Goal: Task Accomplishment & Management: Complete application form

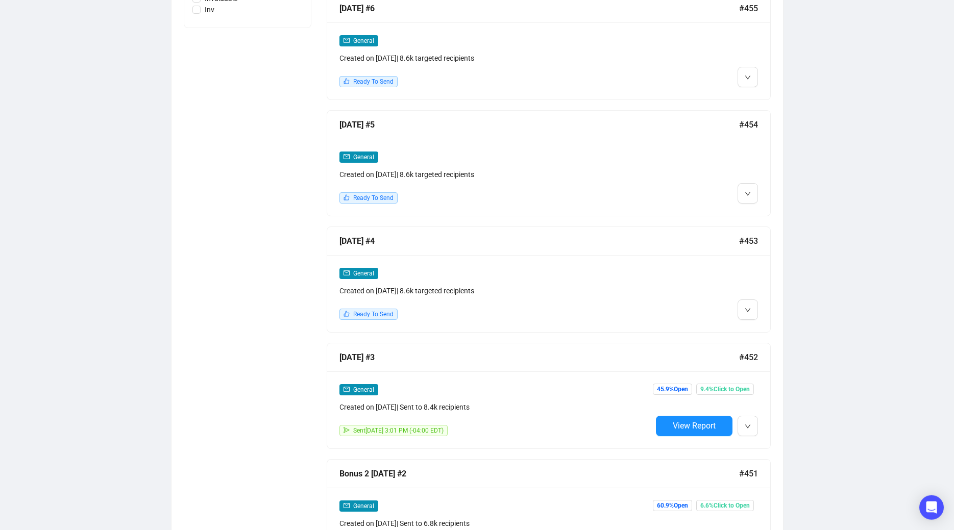
scroll to position [571, 0]
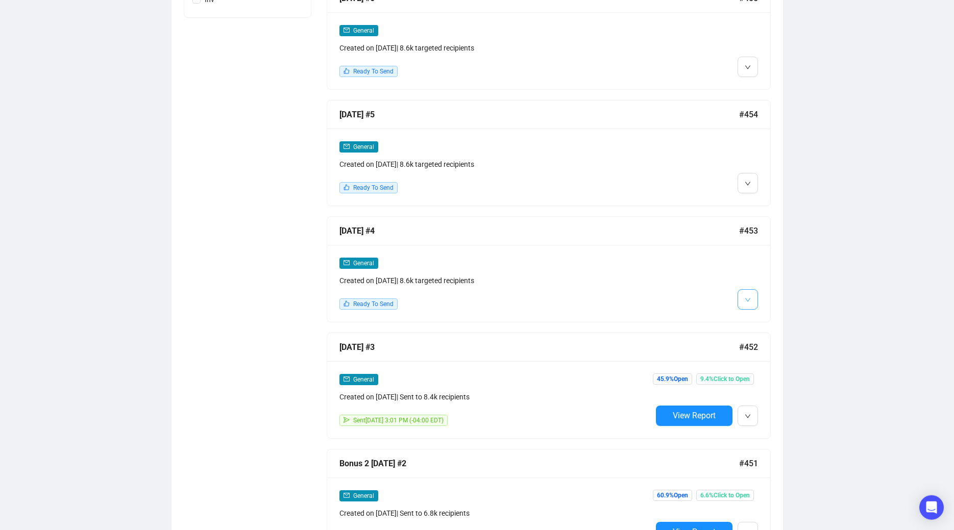
click at [745, 298] on icon "down" at bounding box center [748, 300] width 6 height 6
click at [756, 322] on li "Edit" at bounding box center [767, 320] width 54 height 16
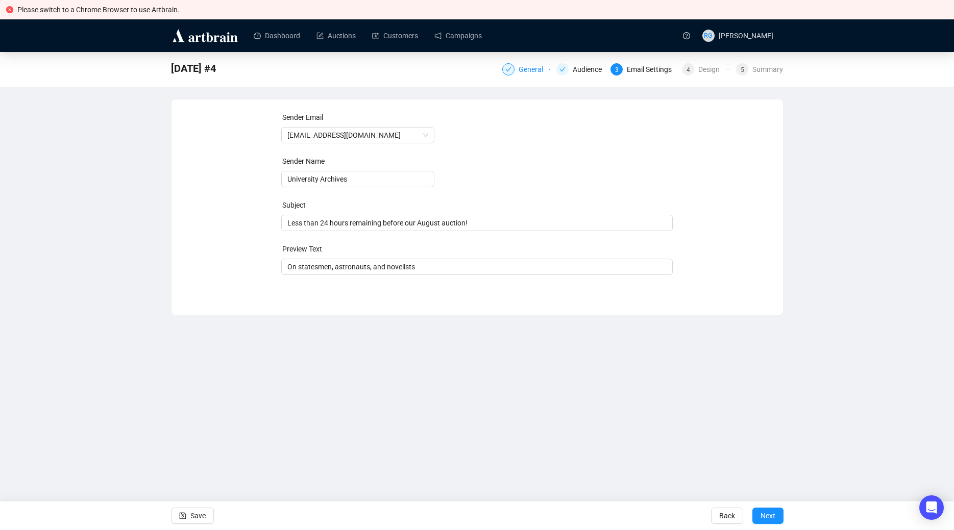
click at [523, 71] on div "General" at bounding box center [534, 69] width 31 height 12
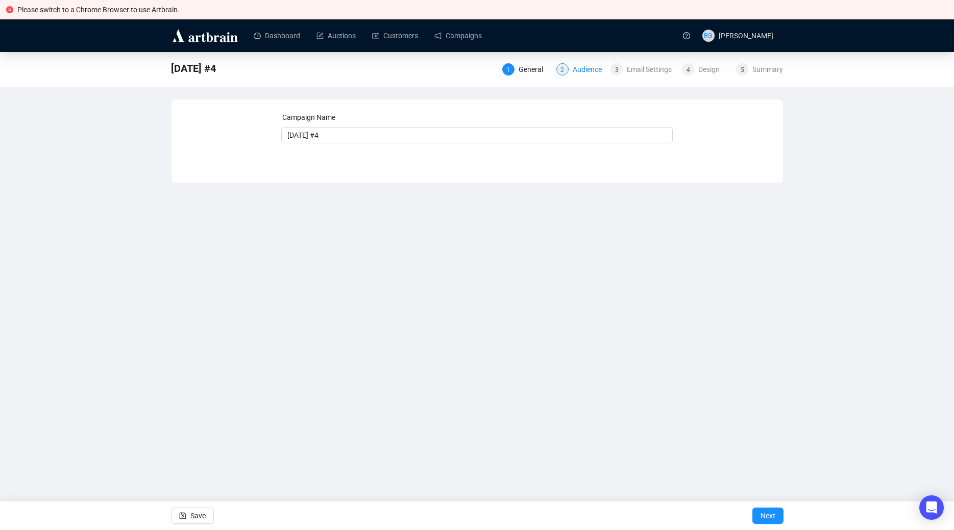
click at [576, 72] on div "Audience" at bounding box center [590, 69] width 35 height 12
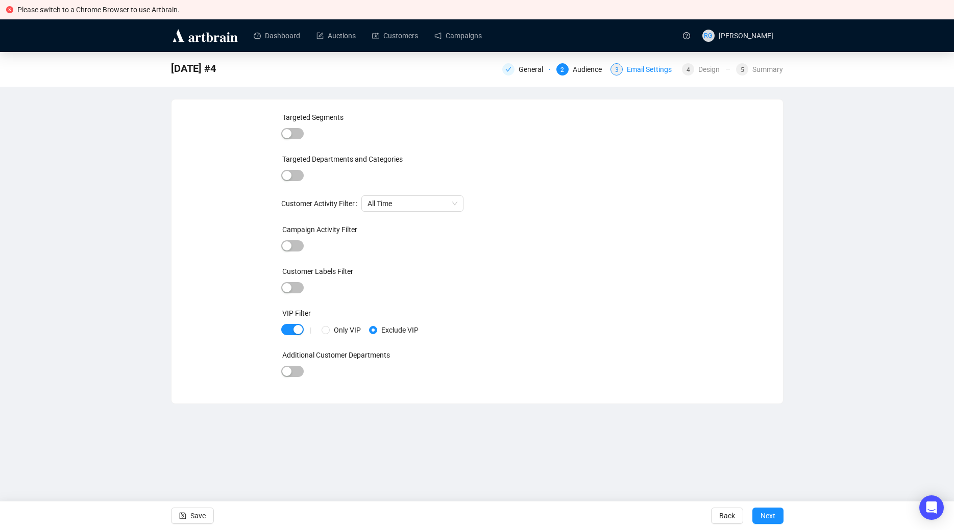
click at [645, 71] on div "Email Settings" at bounding box center [652, 69] width 51 height 12
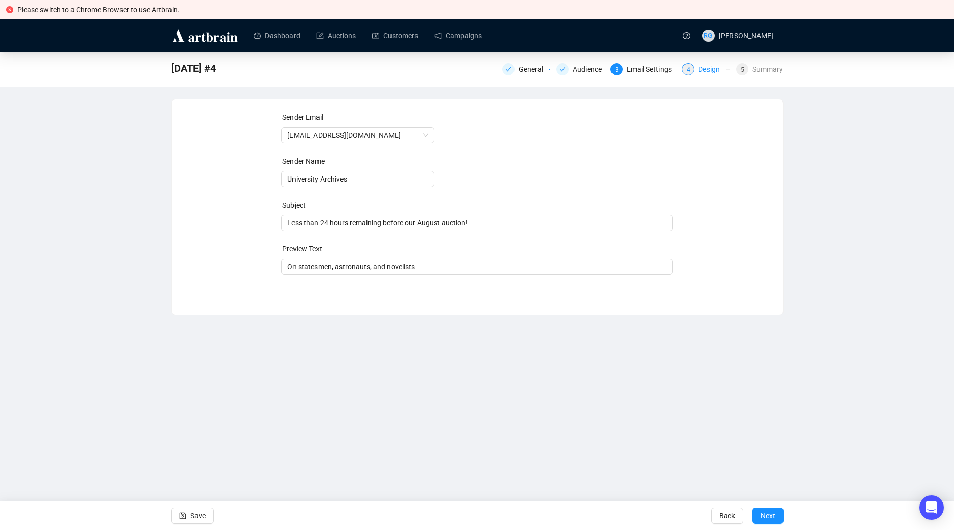
click at [697, 71] on div "4 Design" at bounding box center [706, 69] width 48 height 12
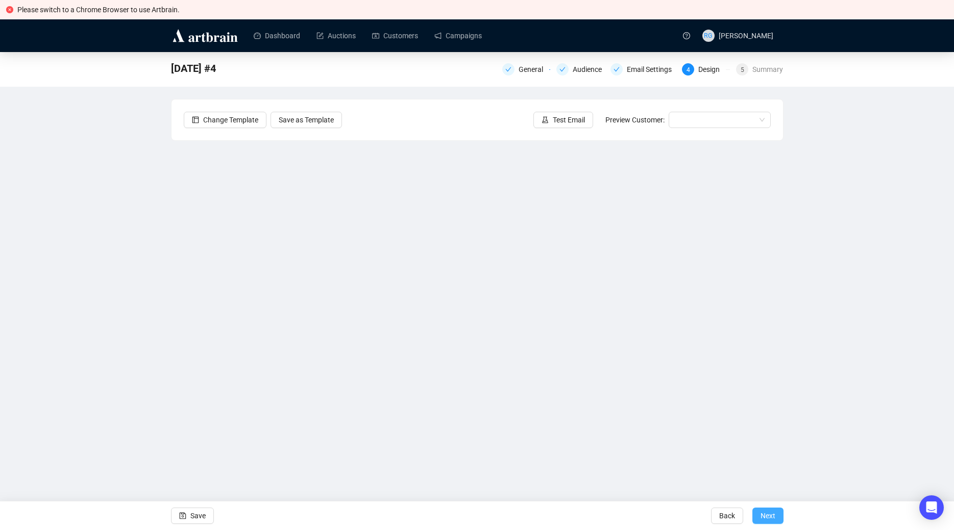
click at [770, 520] on span "Next" at bounding box center [768, 516] width 15 height 29
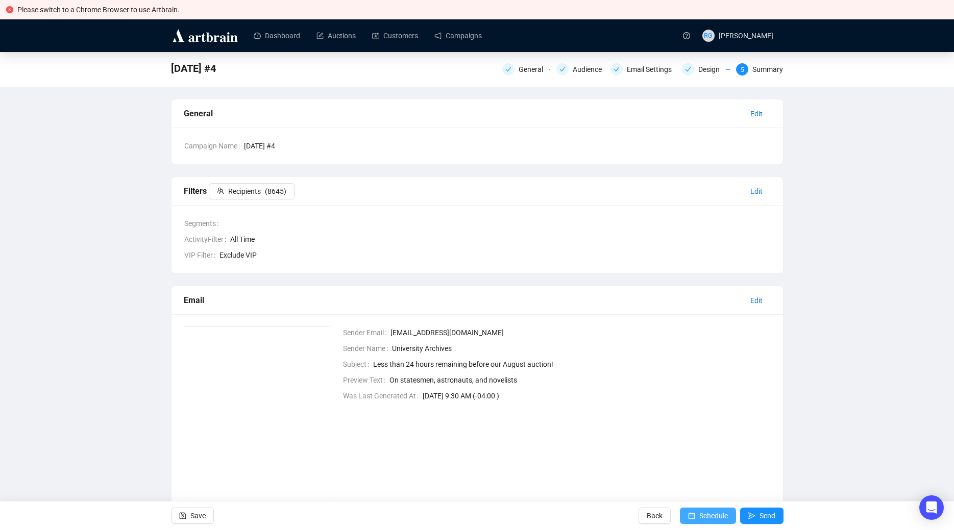
click at [712, 514] on span "Schedule" at bounding box center [713, 516] width 29 height 29
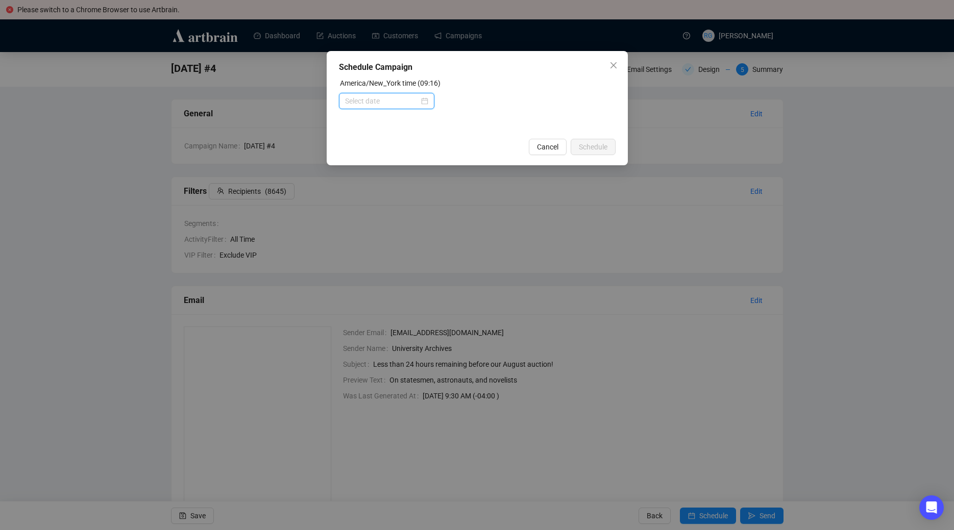
click at [419, 101] on input at bounding box center [382, 100] width 74 height 11
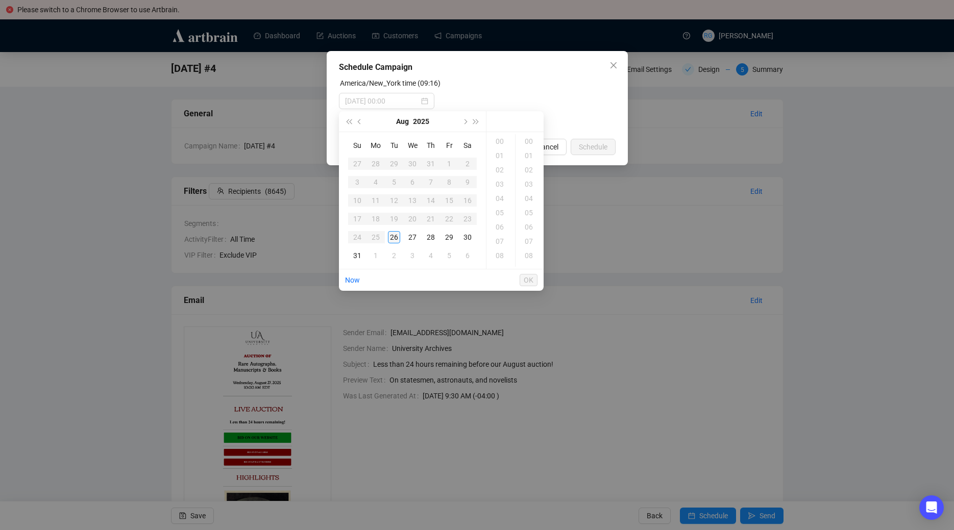
click at [396, 235] on div "26" at bounding box center [394, 237] width 12 height 12
click at [497, 168] on div "11" at bounding box center [501, 170] width 25 height 14
click at [525, 137] on div "05" at bounding box center [530, 138] width 25 height 14
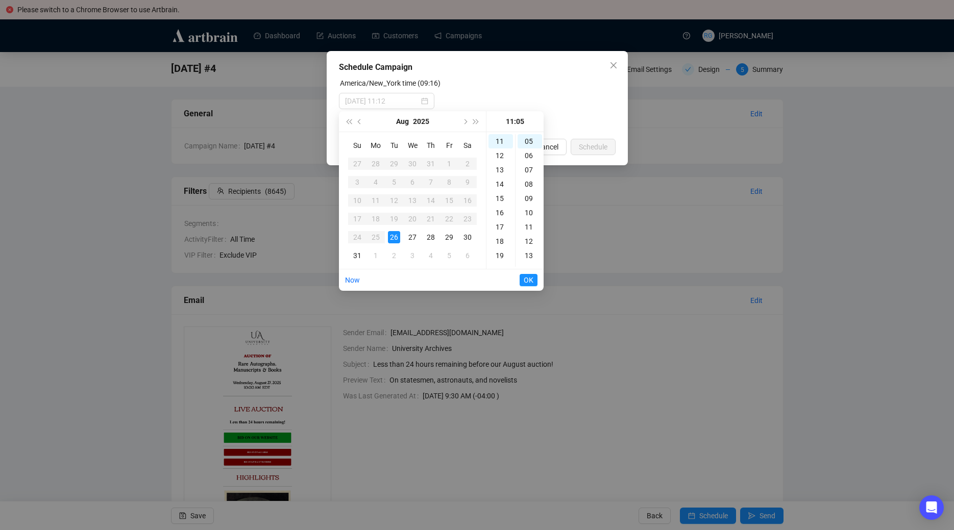
type input "[DATE] 11:05"
click at [529, 281] on span "OK" at bounding box center [529, 280] width 10 height 19
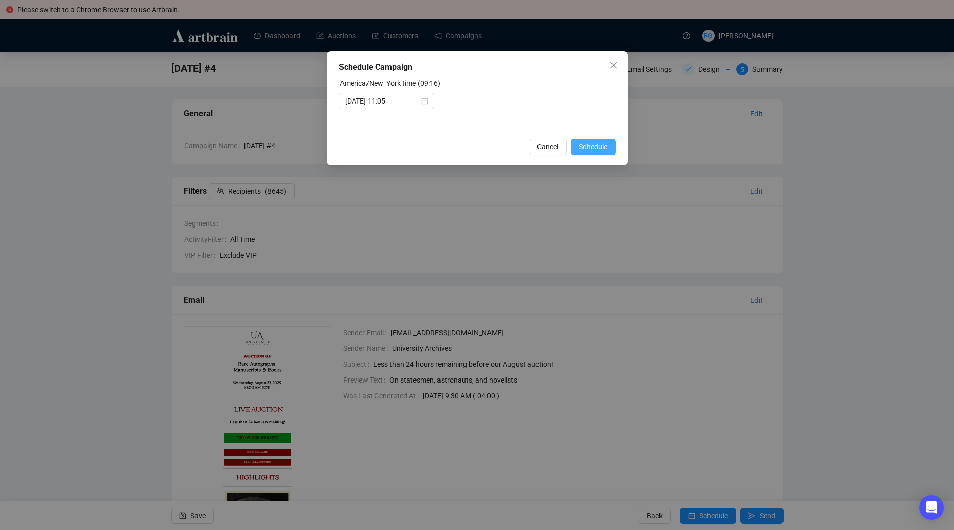
click at [595, 144] on span "Schedule" at bounding box center [593, 146] width 29 height 11
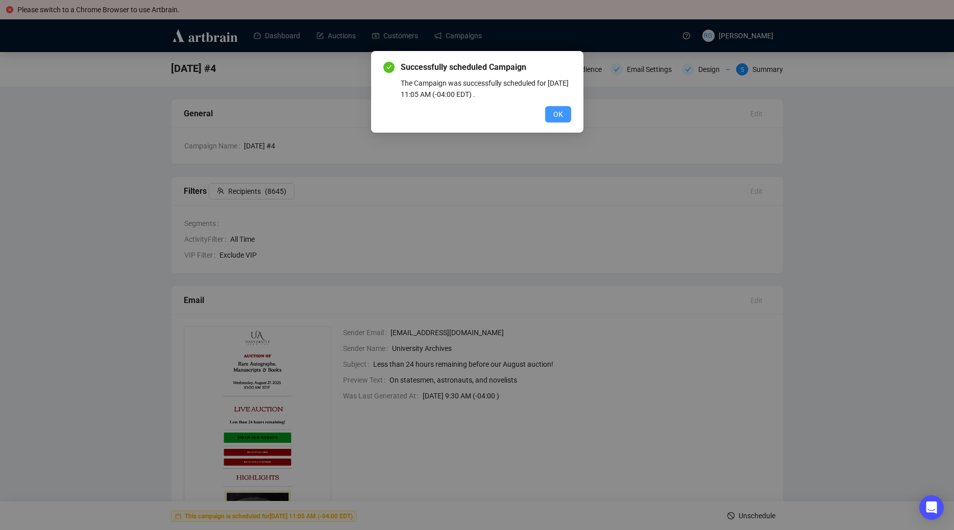
click at [563, 116] on span "OK" at bounding box center [558, 114] width 10 height 11
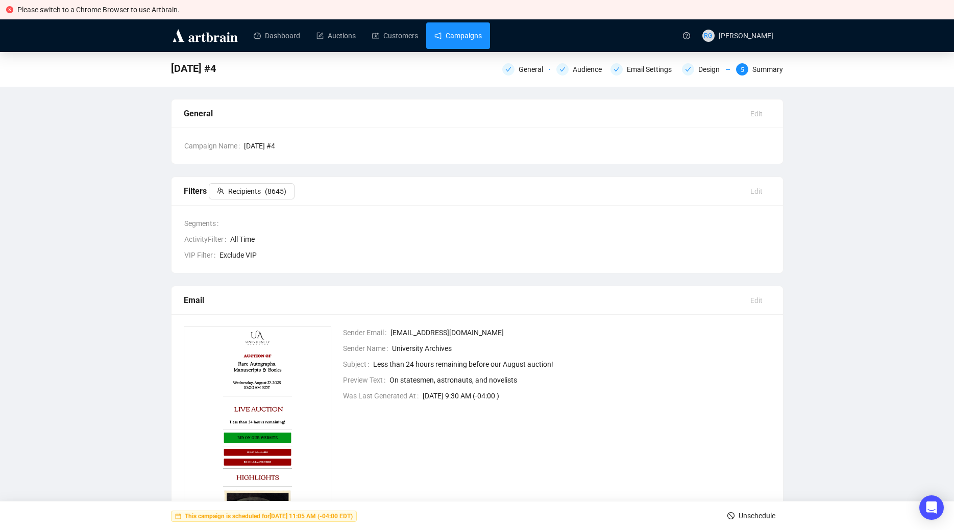
click at [447, 40] on link "Campaigns" at bounding box center [457, 35] width 47 height 27
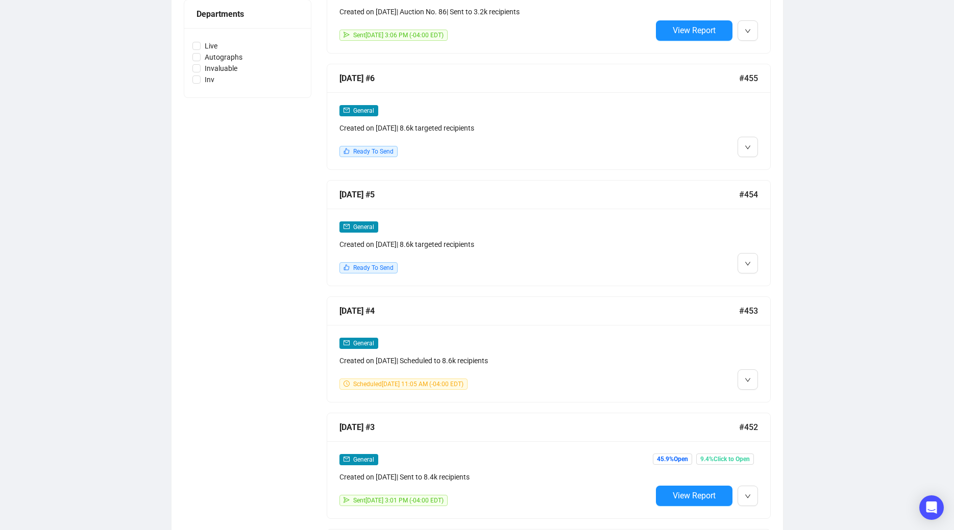
scroll to position [495, 0]
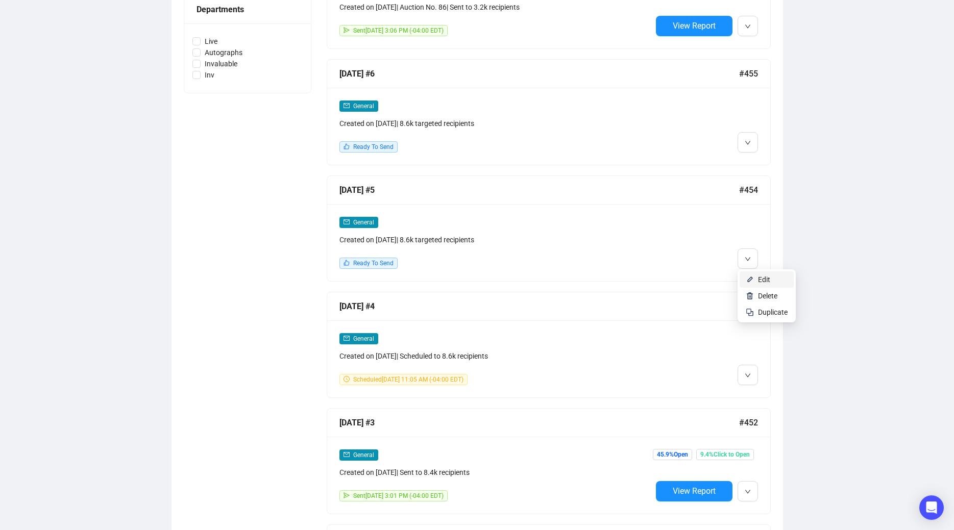
click at [754, 279] on li "Edit" at bounding box center [767, 280] width 54 height 16
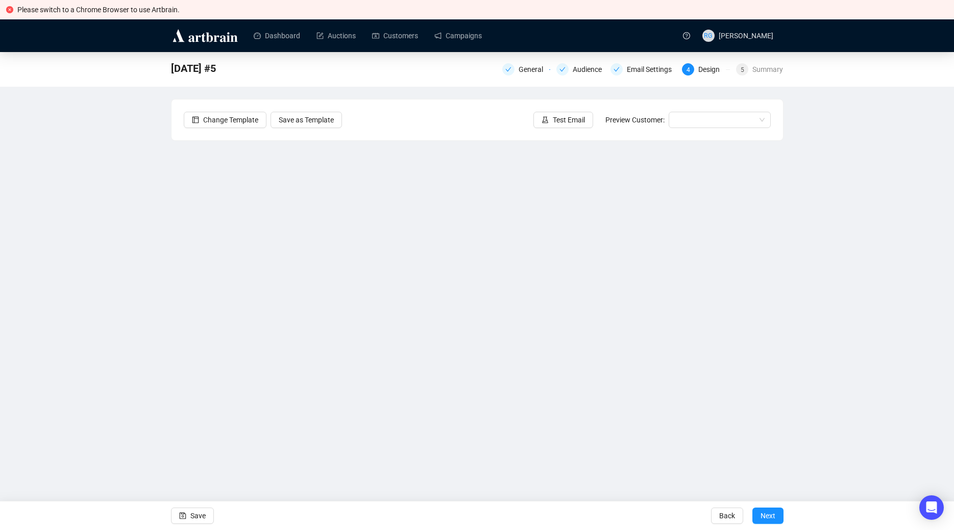
click at [80, 409] on div "[DATE] #5 General Audience Email Settings 4 Design 5 Summary Change Template Sa…" at bounding box center [477, 261] width 954 height 418
click at [537, 70] on div "General" at bounding box center [534, 69] width 31 height 12
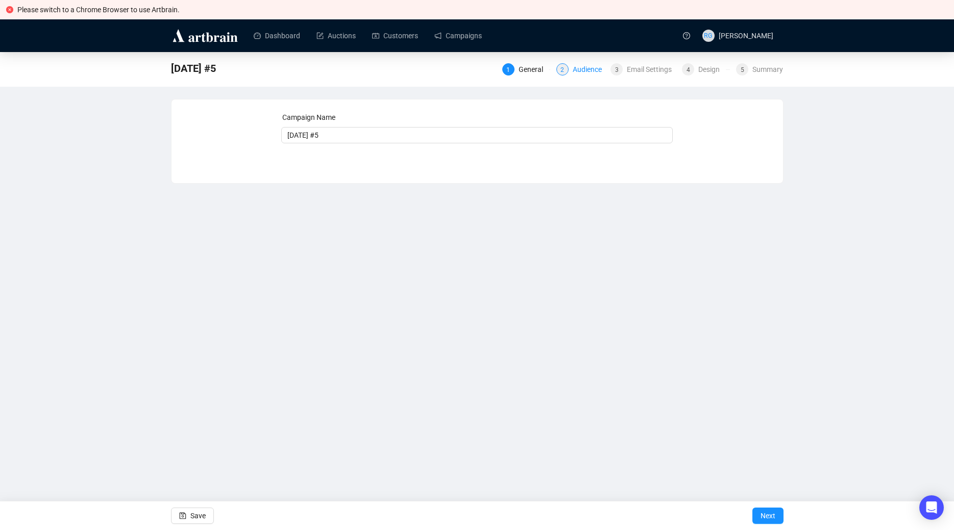
click at [576, 69] on div "Audience" at bounding box center [590, 69] width 35 height 12
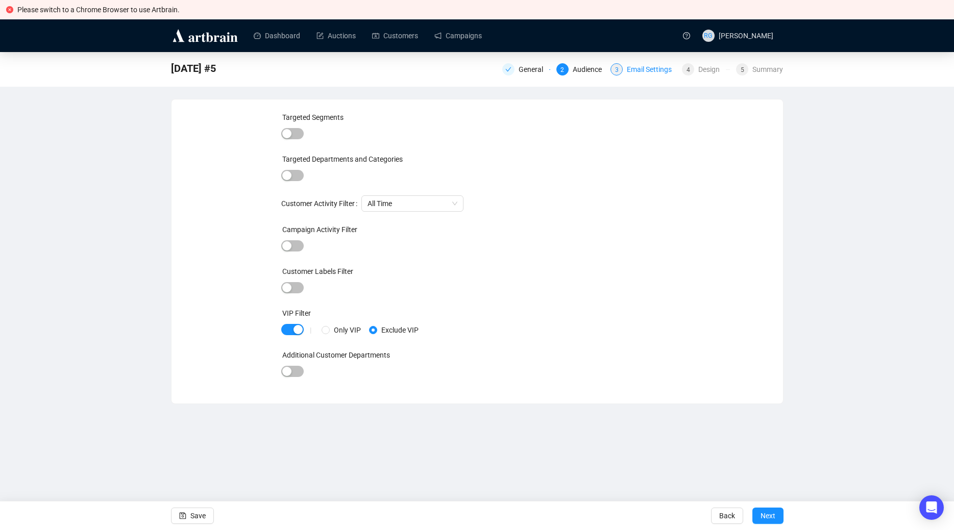
click at [633, 65] on div "Email Settings" at bounding box center [652, 69] width 51 height 12
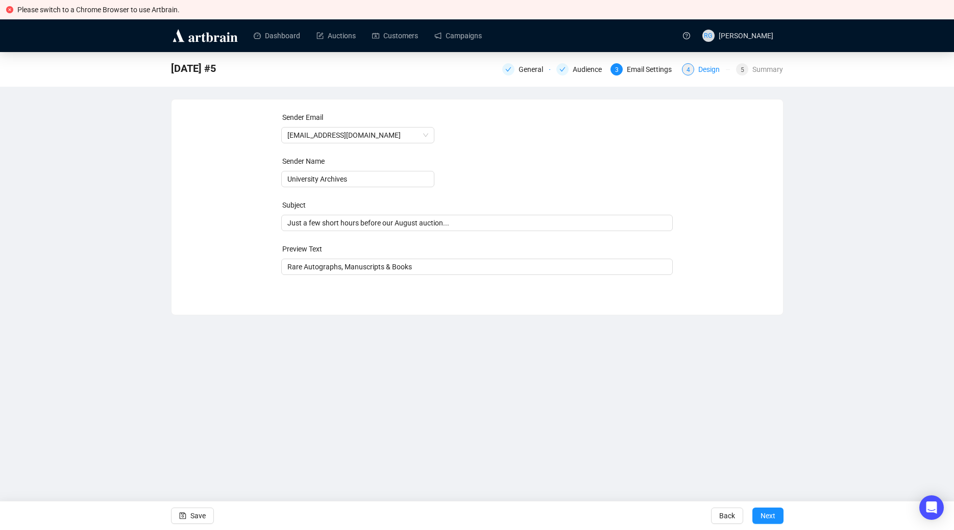
click at [713, 72] on div "Design" at bounding box center [712, 69] width 28 height 12
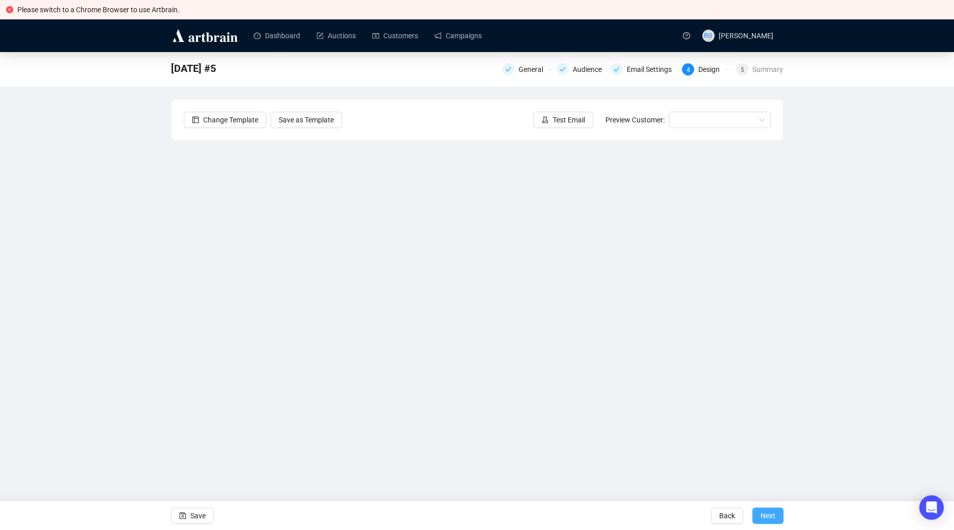
click at [772, 517] on span "Next" at bounding box center [768, 516] width 15 height 29
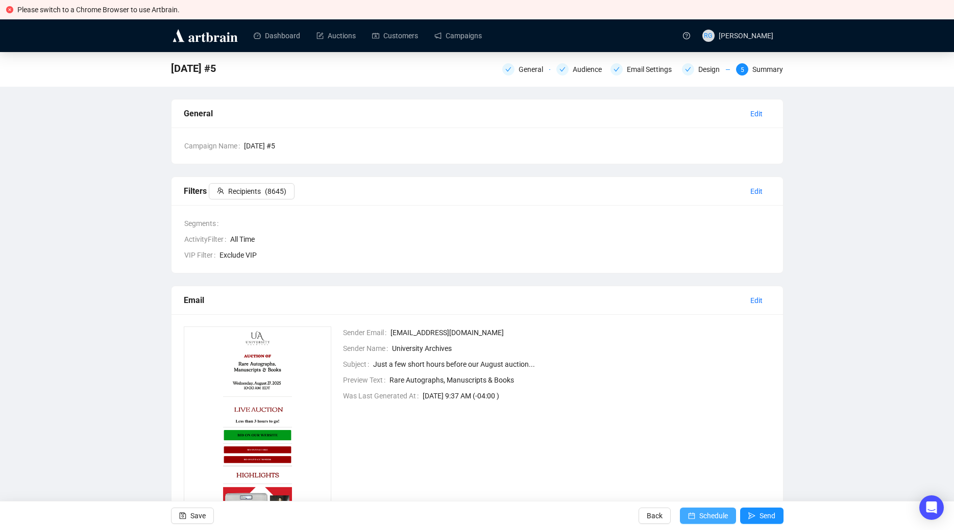
click at [717, 514] on span "Schedule" at bounding box center [713, 516] width 29 height 29
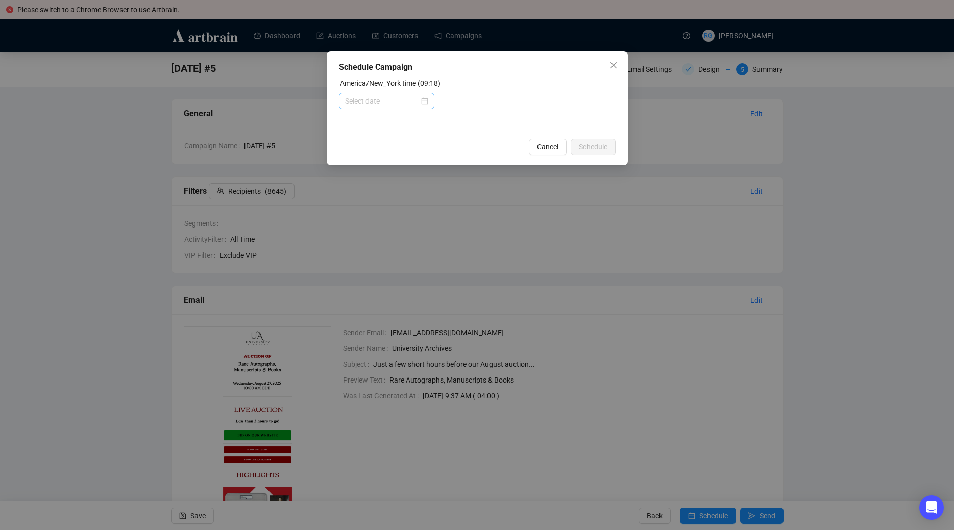
click at [422, 103] on div at bounding box center [386, 100] width 83 height 11
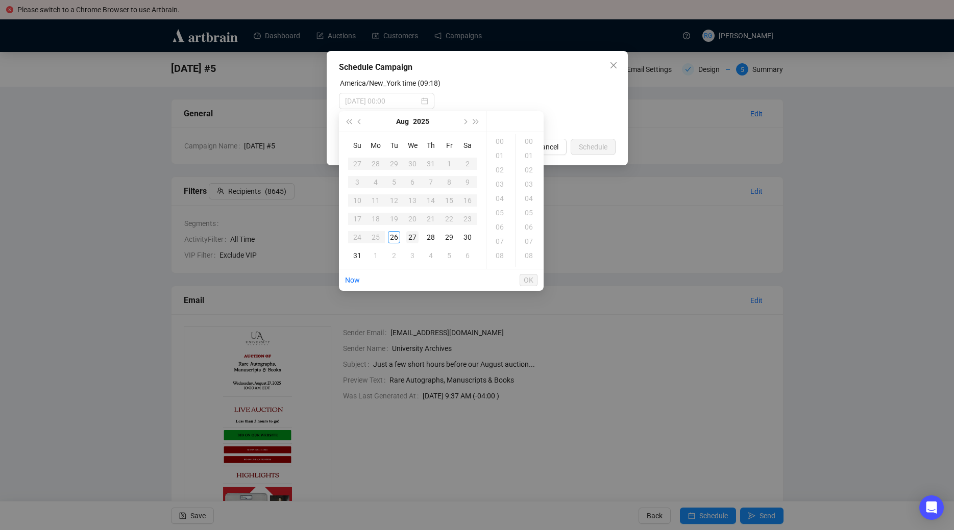
click at [411, 238] on div "27" at bounding box center [412, 237] width 12 height 12
click at [503, 254] on div "08" at bounding box center [501, 256] width 25 height 14
click at [531, 141] on div "00" at bounding box center [530, 141] width 25 height 14
type input "[DATE] 08:00"
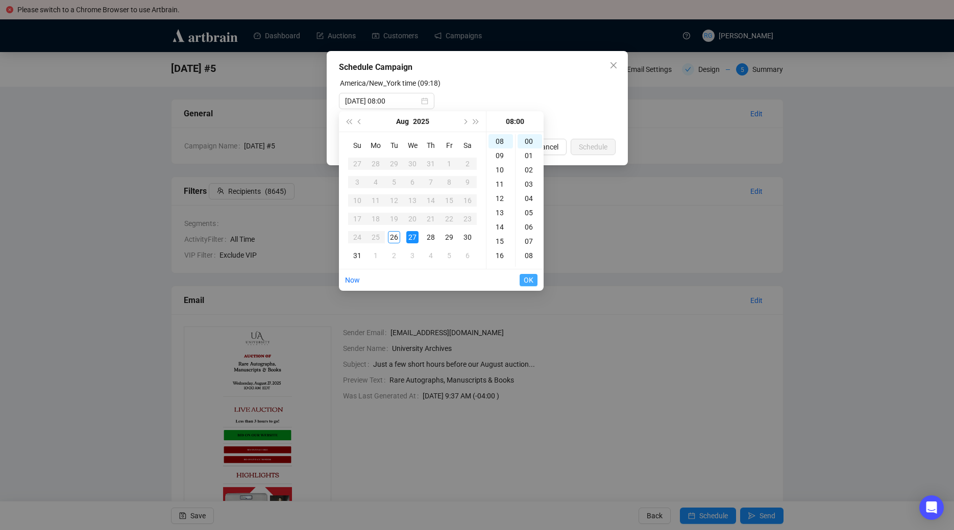
click at [532, 279] on span "OK" at bounding box center [529, 280] width 10 height 19
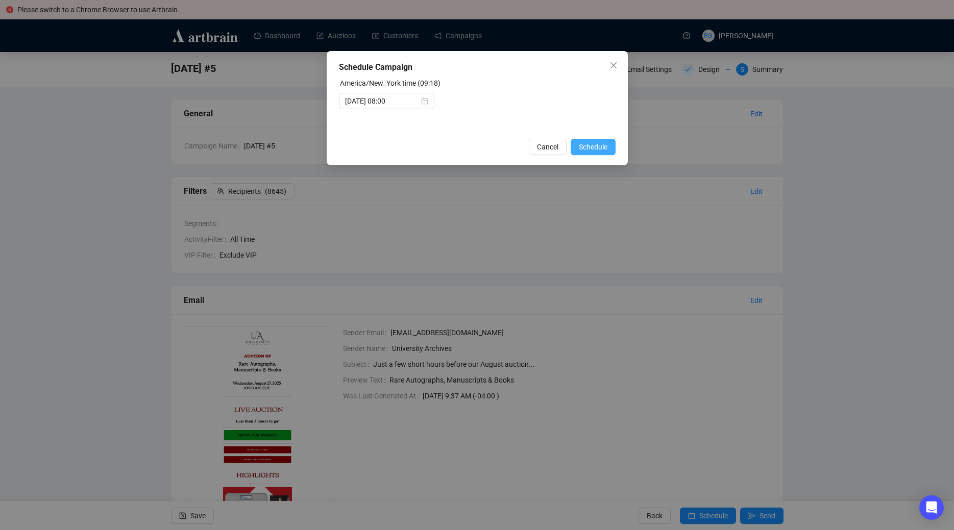
click at [588, 147] on span "Schedule" at bounding box center [593, 146] width 29 height 11
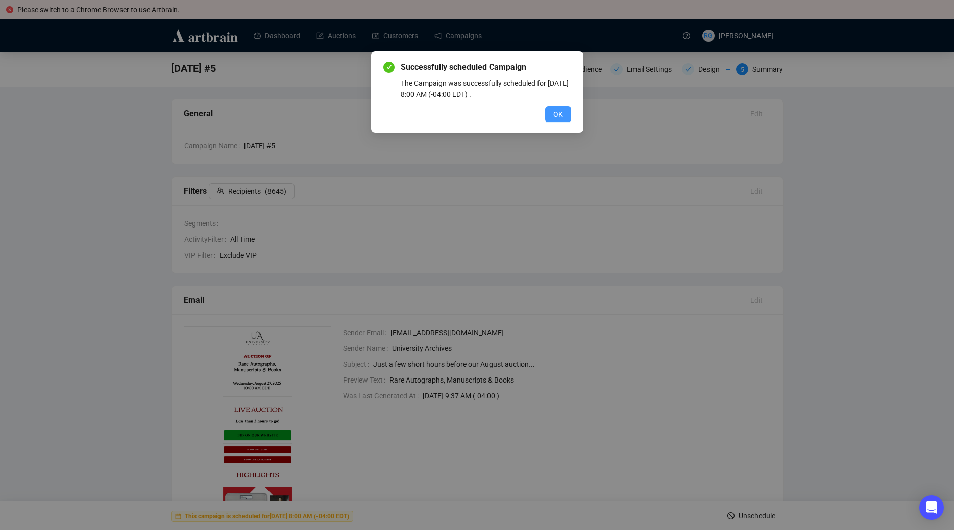
click at [557, 116] on span "OK" at bounding box center [558, 114] width 10 height 11
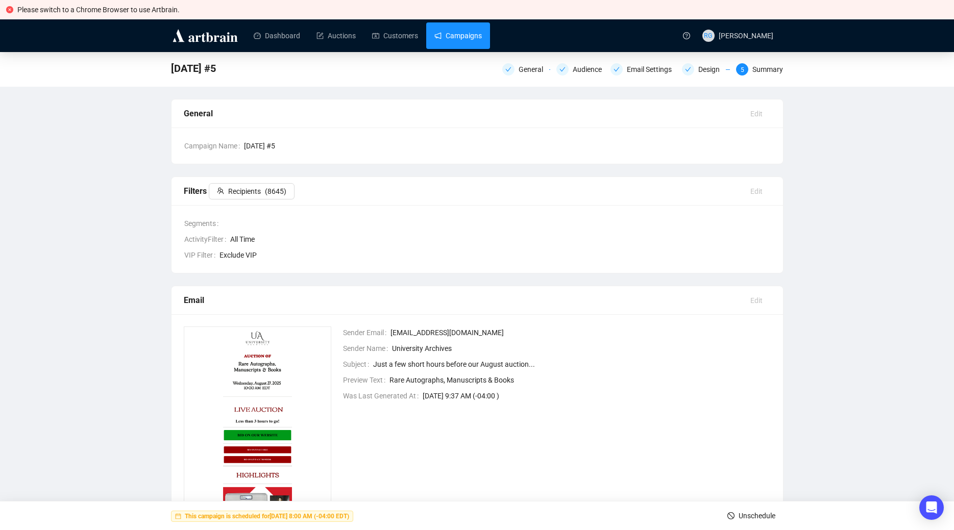
click at [465, 35] on link "Campaigns" at bounding box center [457, 35] width 47 height 27
